Goal: Information Seeking & Learning: Learn about a topic

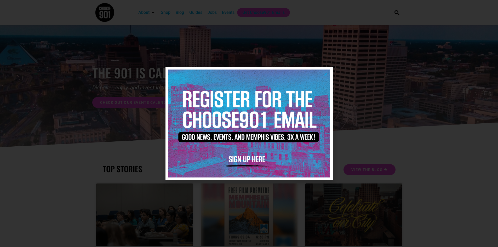
click at [327, 74] on icon "Close" at bounding box center [325, 74] width 4 height 4
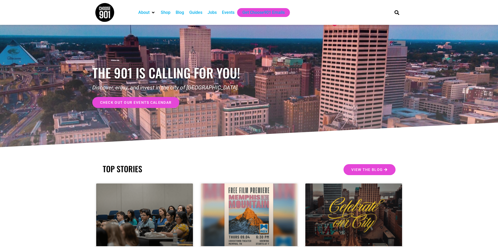
click at [210, 14] on div "Jobs" at bounding box center [211, 12] width 9 height 6
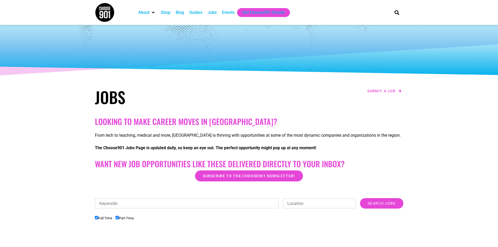
scroll to position [157, 0]
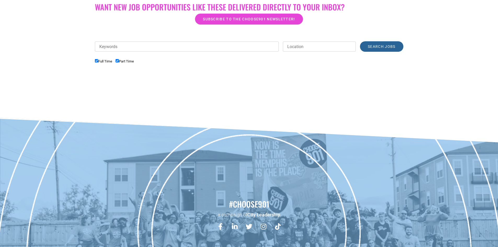
click at [389, 48] on input "Search Jobs" at bounding box center [381, 46] width 43 height 10
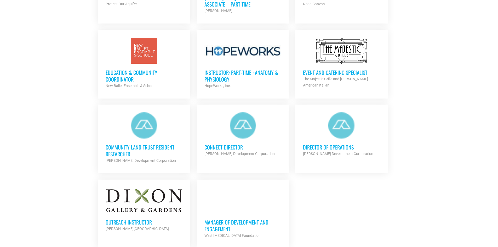
scroll to position [549, 0]
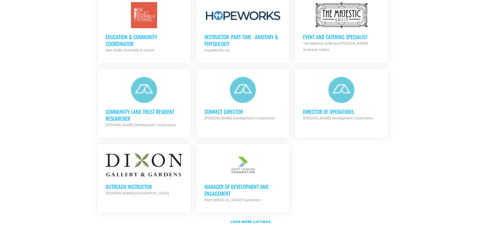
click at [130, 184] on h3 "Outreach Instructor" at bounding box center [144, 186] width 77 height 7
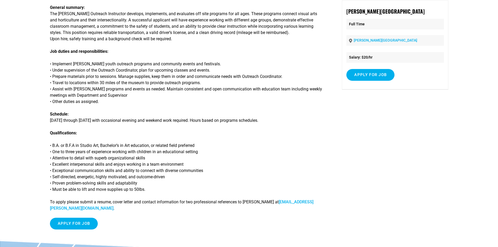
scroll to position [52, 0]
